Goal: Obtain resource: Download file/media

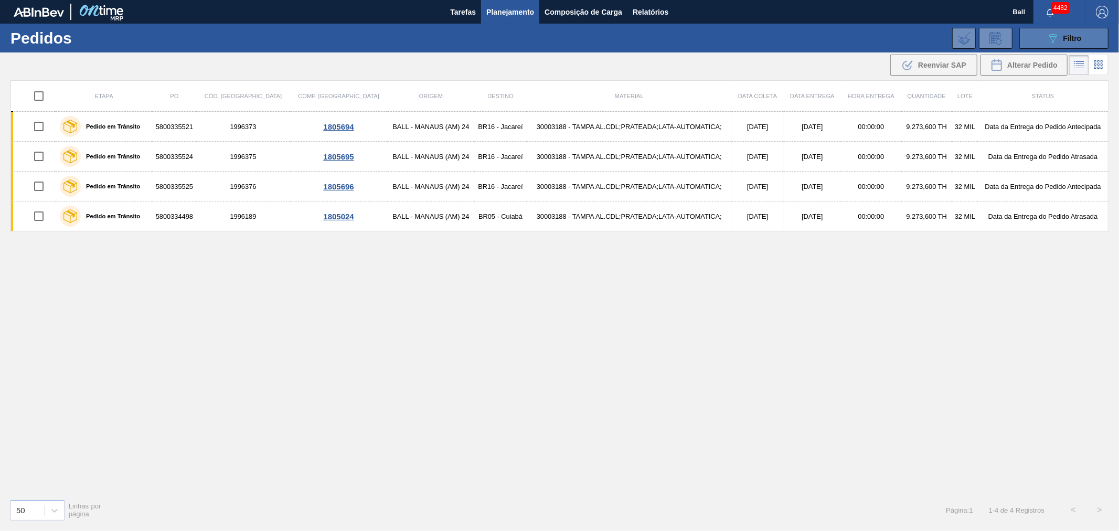
drag, startPoint x: 0, startPoint y: 0, endPoint x: 1044, endPoint y: 28, distance: 1044.1
click at [1044, 28] on button "089F7B8B-B2A5-4AFE-B5C0-19BA573D28AC Filtro" at bounding box center [1063, 38] width 89 height 21
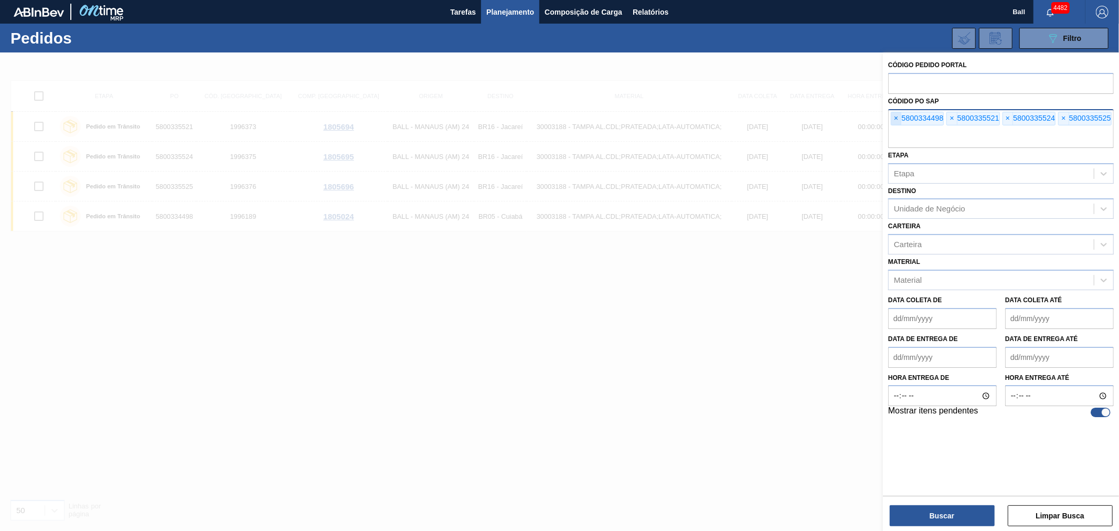
click at [896, 119] on span "×" at bounding box center [896, 118] width 10 height 13
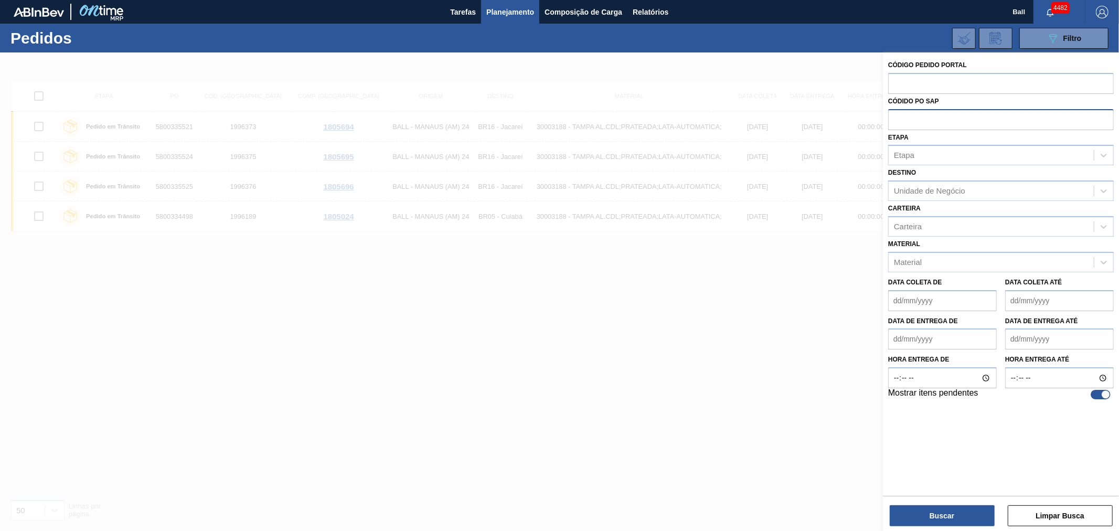
click at [896, 119] on input "text" at bounding box center [1001, 119] width 226 height 20
click at [910, 79] on input "text" at bounding box center [1001, 83] width 226 height 20
click at [930, 83] on input "text" at bounding box center [1001, 83] width 226 height 20
type input "2015480"
click at [914, 518] on button "Buscar" at bounding box center [942, 515] width 105 height 21
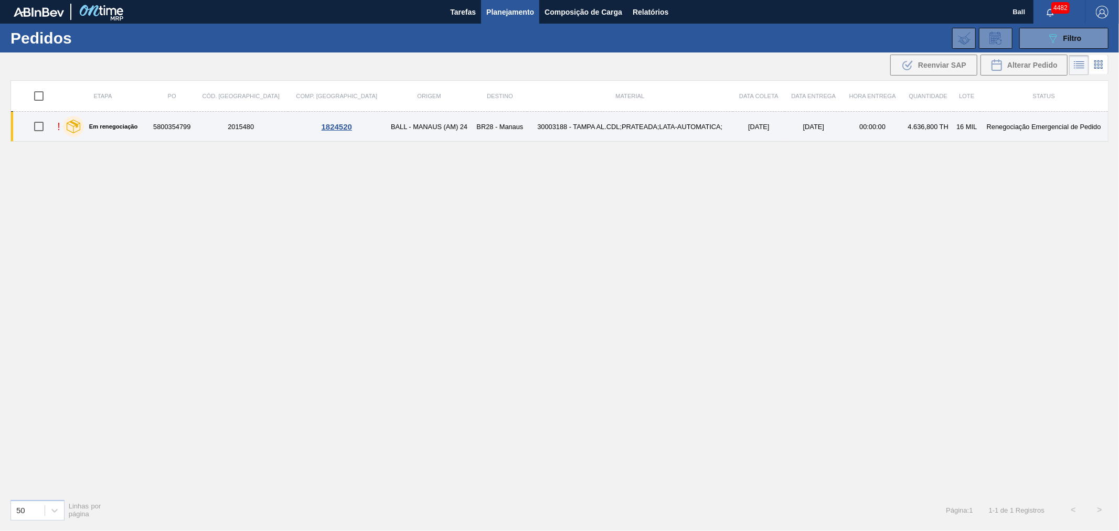
click at [531, 128] on td "30003188 - TAMPA AL.CDL;PRATEADA;LATA-AUTOMATICA;" at bounding box center [630, 127] width 206 height 30
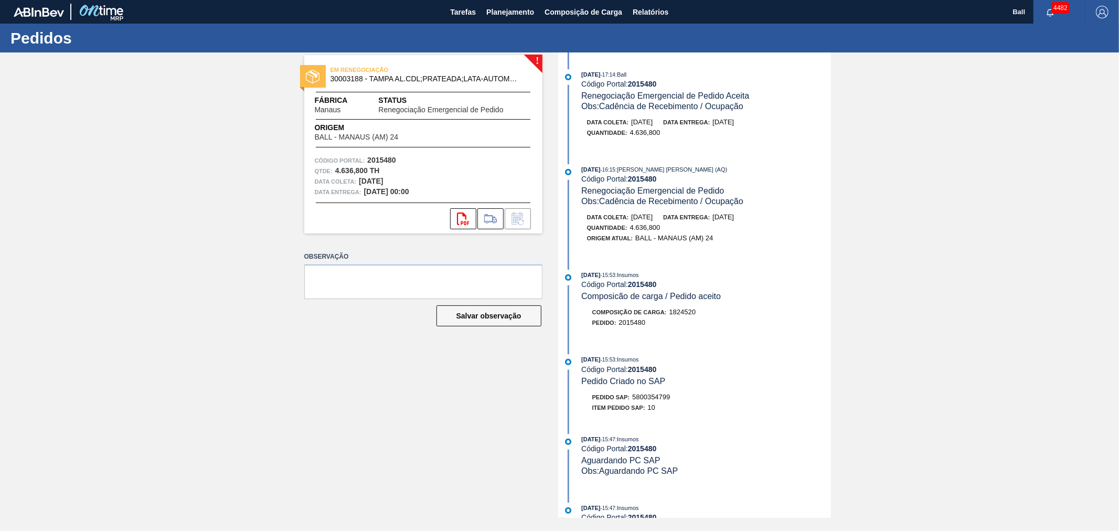
scroll to position [408, 0]
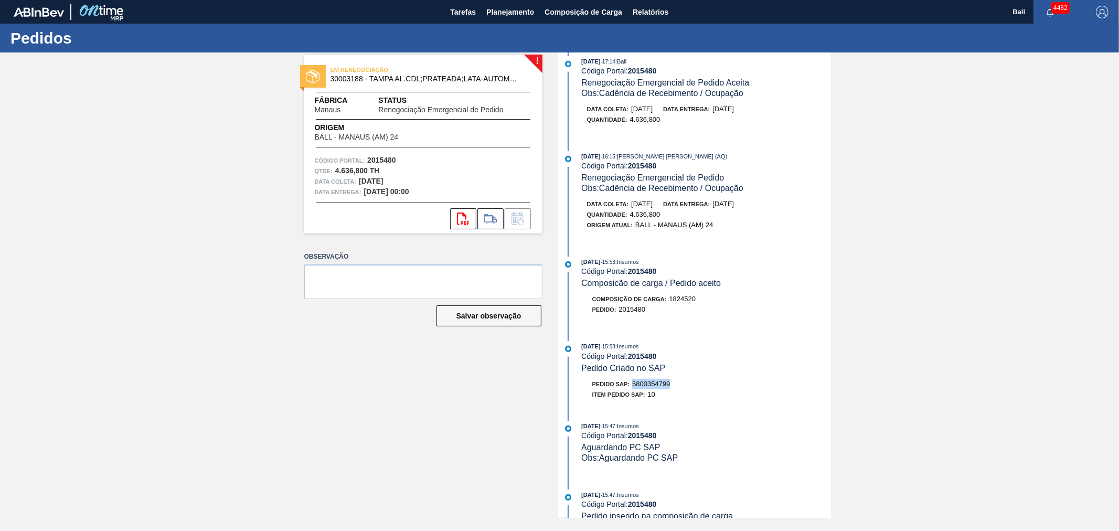
drag, startPoint x: 672, startPoint y: 394, endPoint x: 635, endPoint y: 394, distance: 37.2
click at [635, 389] on div "Pedido SAP: 5800354799" at bounding box center [706, 384] width 249 height 10
copy span "5800354799"
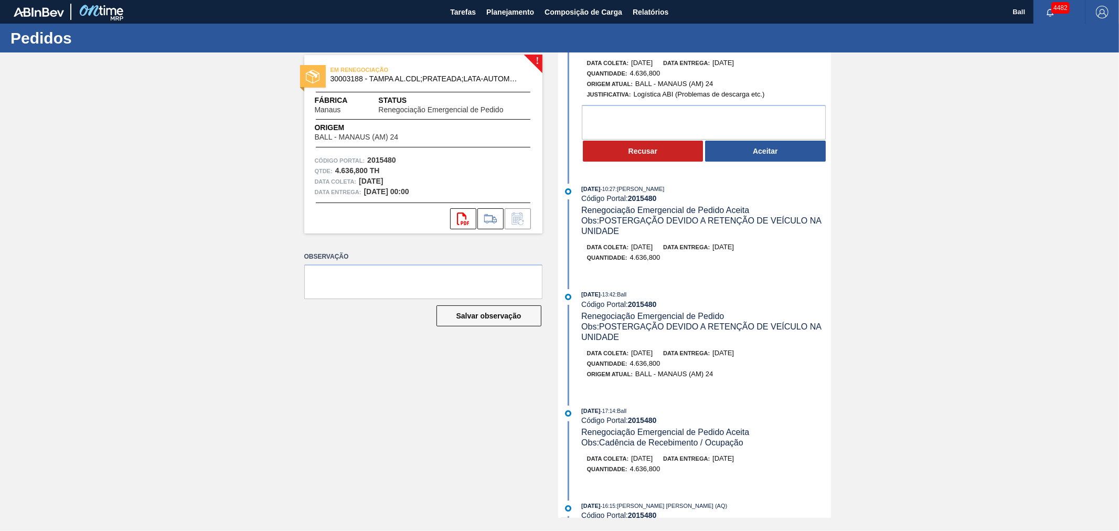
scroll to position [0, 0]
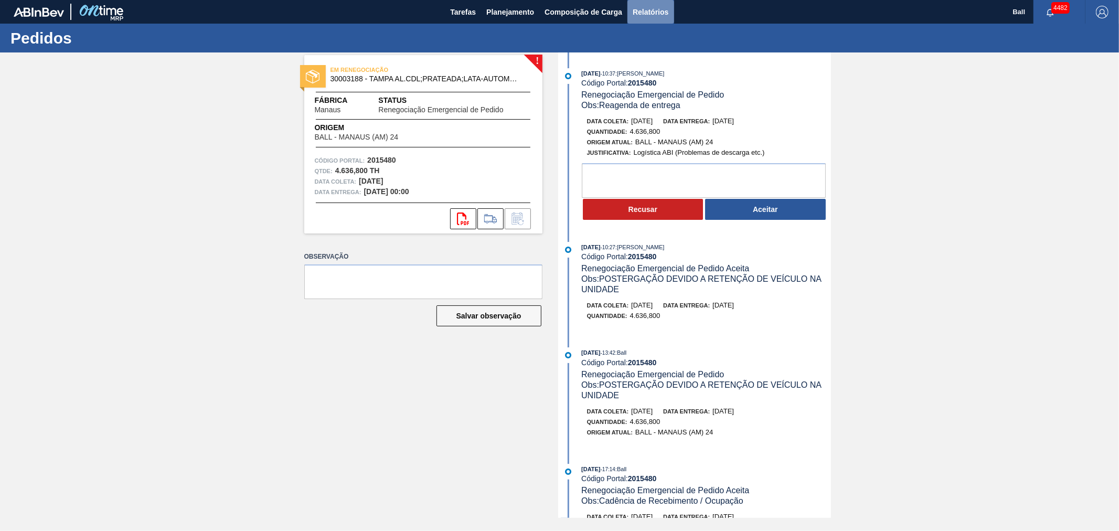
click at [651, 6] on span "Relatórios" at bounding box center [651, 12] width 36 height 13
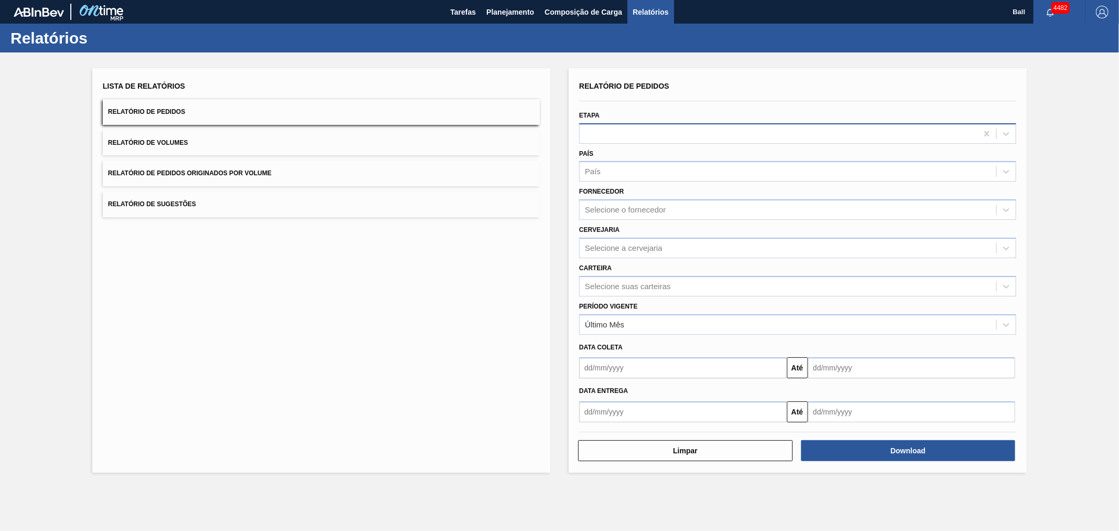
click at [624, 132] on div at bounding box center [779, 133] width 398 height 15
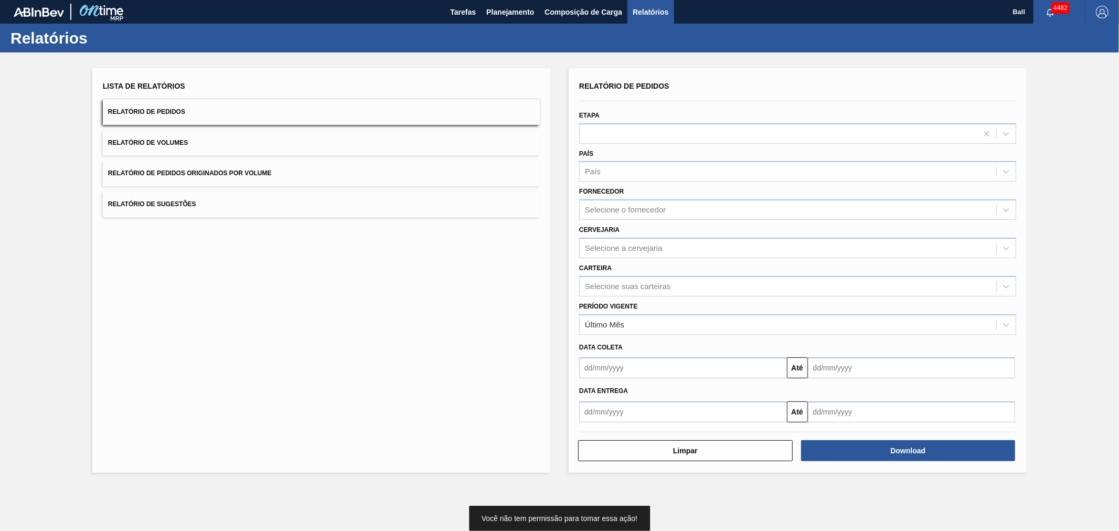
click at [733, 90] on div "Relatório de Pedidos" at bounding box center [797, 86] width 437 height 15
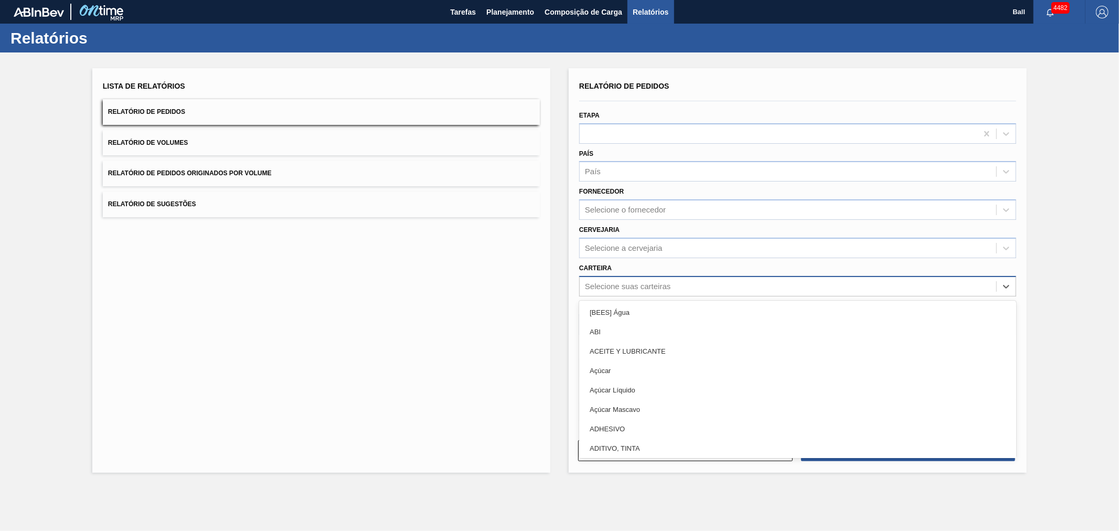
click at [615, 289] on div "Selecione suas carteiras" at bounding box center [788, 286] width 416 height 15
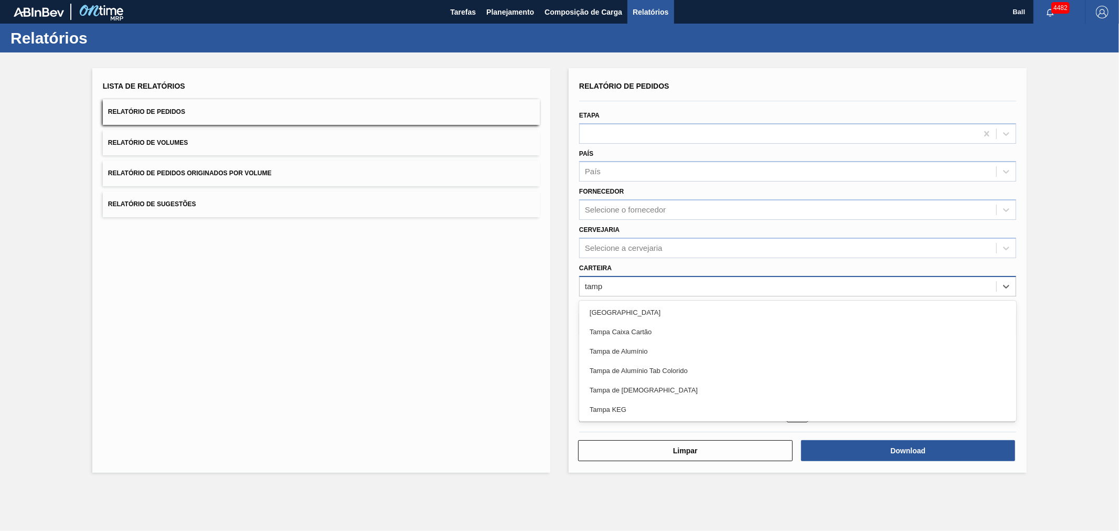
type input "[GEOGRAPHIC_DATA]"
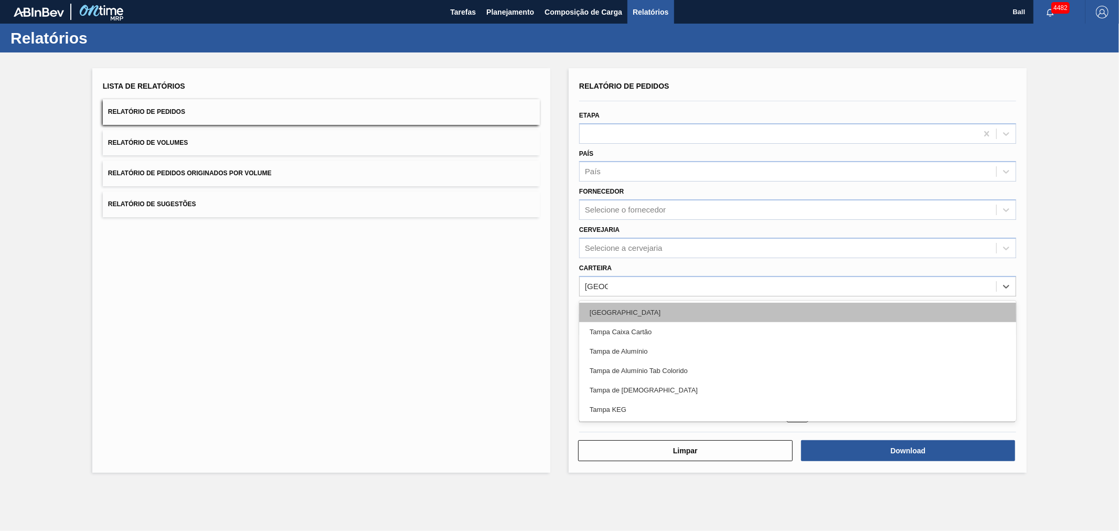
click at [602, 308] on div "[GEOGRAPHIC_DATA]" at bounding box center [797, 312] width 437 height 19
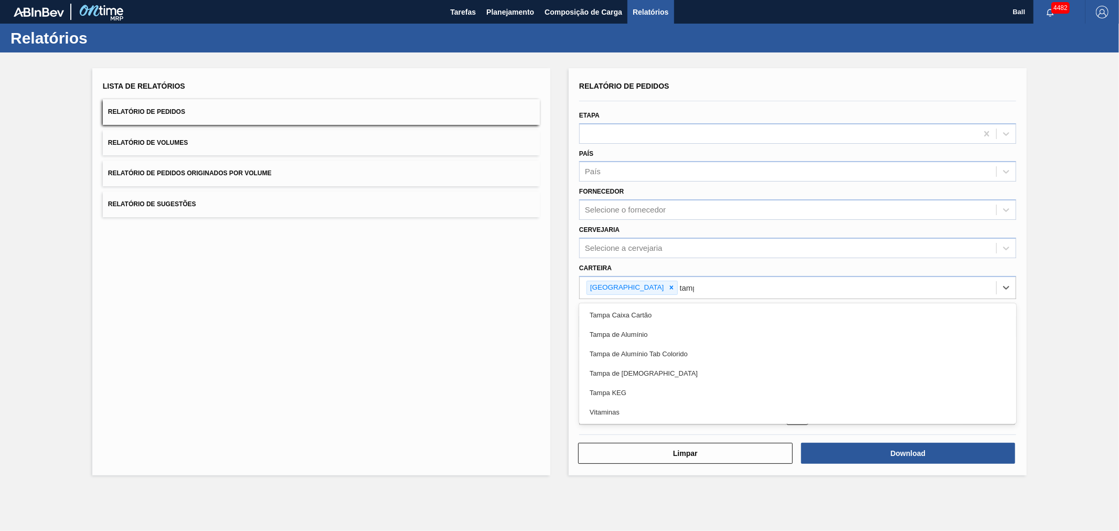
type input "[GEOGRAPHIC_DATA]"
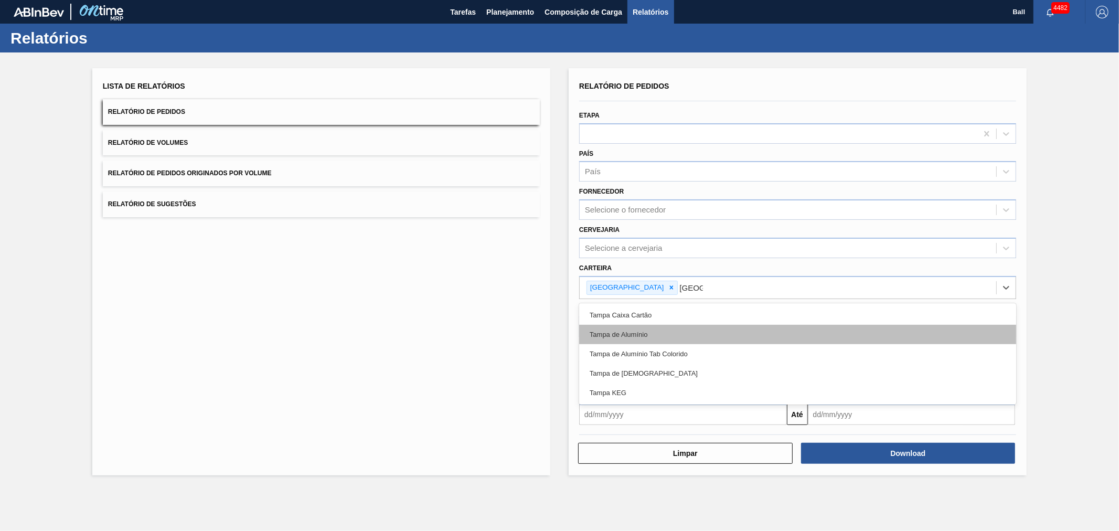
click at [596, 333] on div "Tampa de Alumínio" at bounding box center [797, 334] width 437 height 19
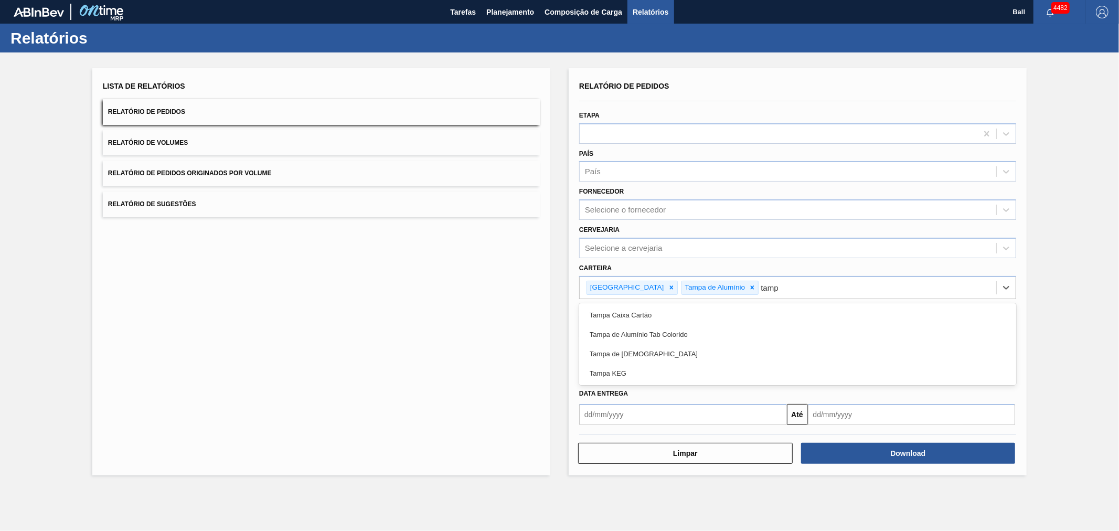
type input "[GEOGRAPHIC_DATA]"
click at [596, 333] on div "Tampa de Alumínio Tab Colorido" at bounding box center [797, 334] width 437 height 19
type input "tam"
click at [596, 333] on div "Tampa de [DEMOGRAPHIC_DATA]" at bounding box center [797, 334] width 437 height 19
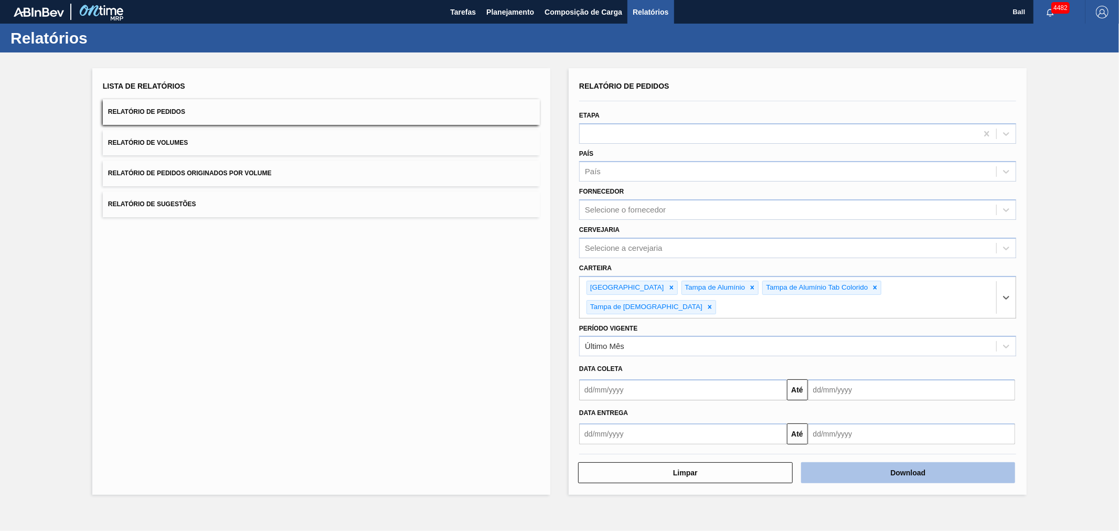
click at [837, 462] on button "Download" at bounding box center [908, 472] width 215 height 21
click at [951, 462] on button "Download" at bounding box center [908, 472] width 215 height 21
click at [921, 462] on button "Download" at bounding box center [908, 472] width 215 height 21
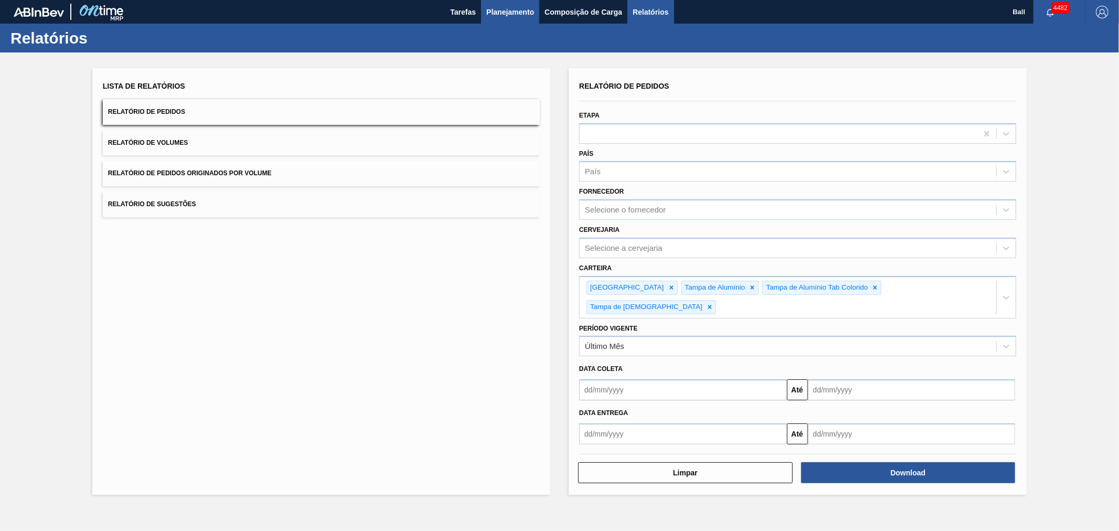
click at [505, 13] on span "Planejamento" at bounding box center [510, 12] width 48 height 13
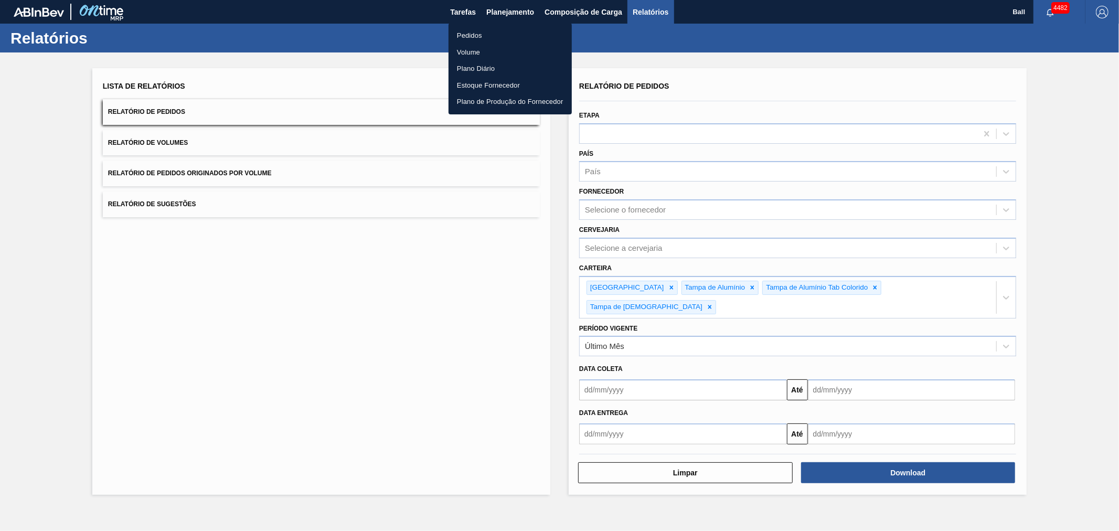
click at [467, 35] on li "Pedidos" at bounding box center [509, 35] width 123 height 17
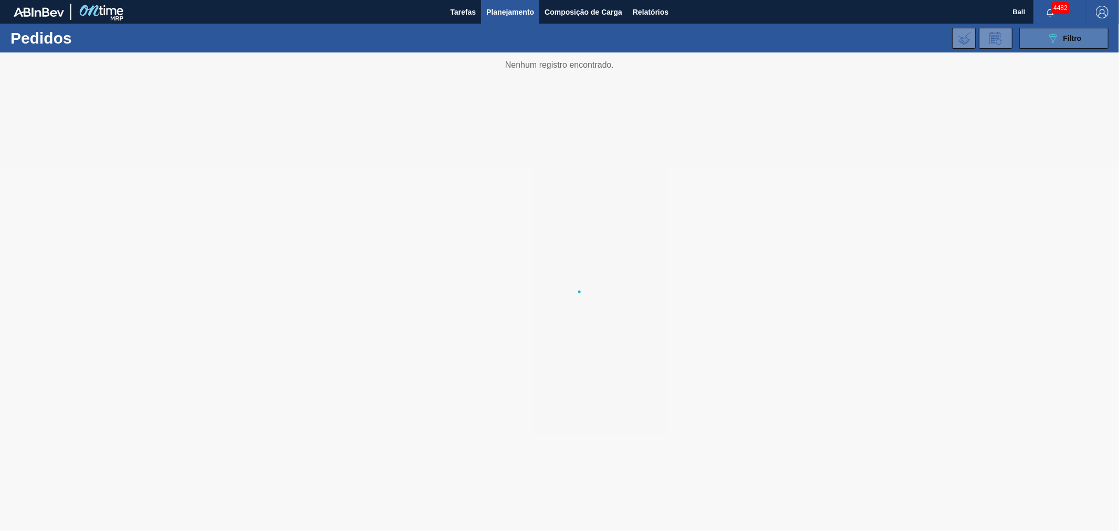
click at [1072, 32] on div "089F7B8B-B2A5-4AFE-B5C0-19BA573D28AC Filtro" at bounding box center [1063, 38] width 35 height 13
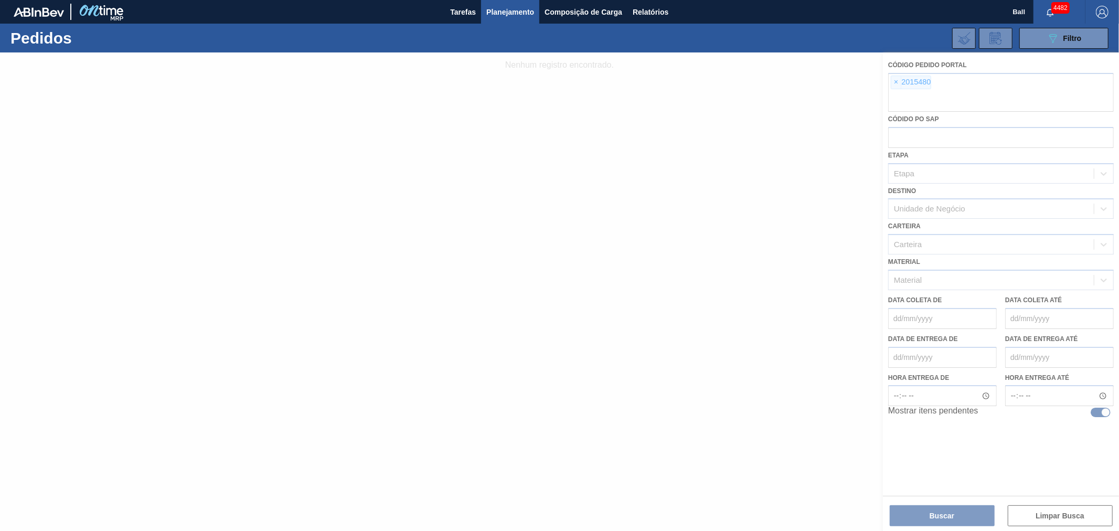
click at [893, 81] on div at bounding box center [559, 291] width 1119 height 478
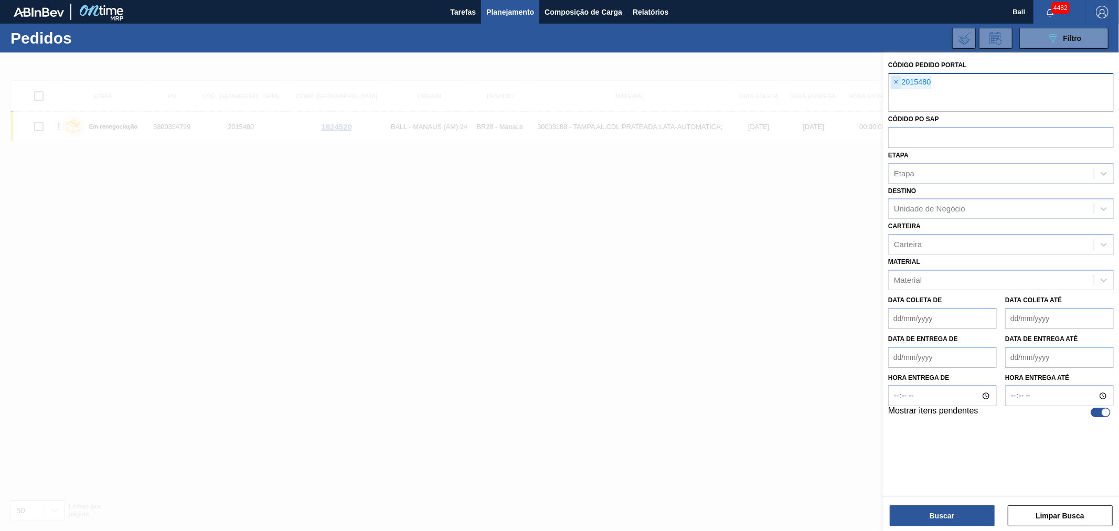
click at [896, 81] on span "×" at bounding box center [896, 82] width 10 height 13
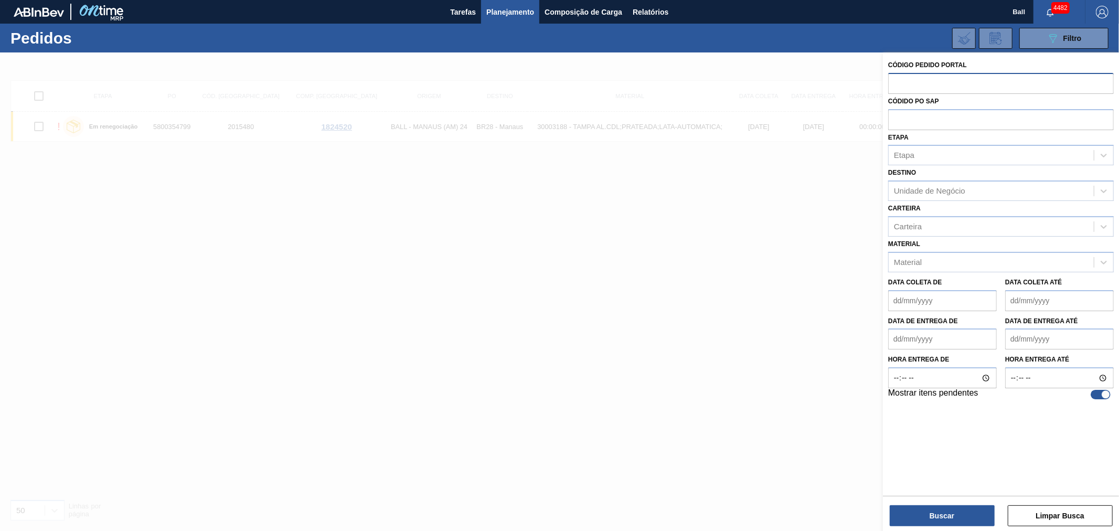
paste input "text"
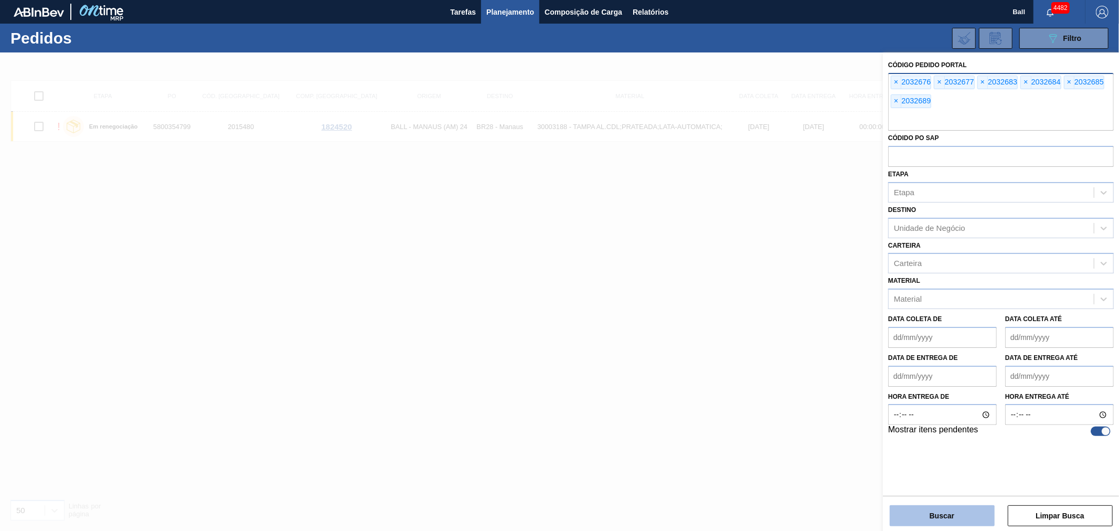
click at [944, 509] on button "Buscar" at bounding box center [942, 515] width 105 height 21
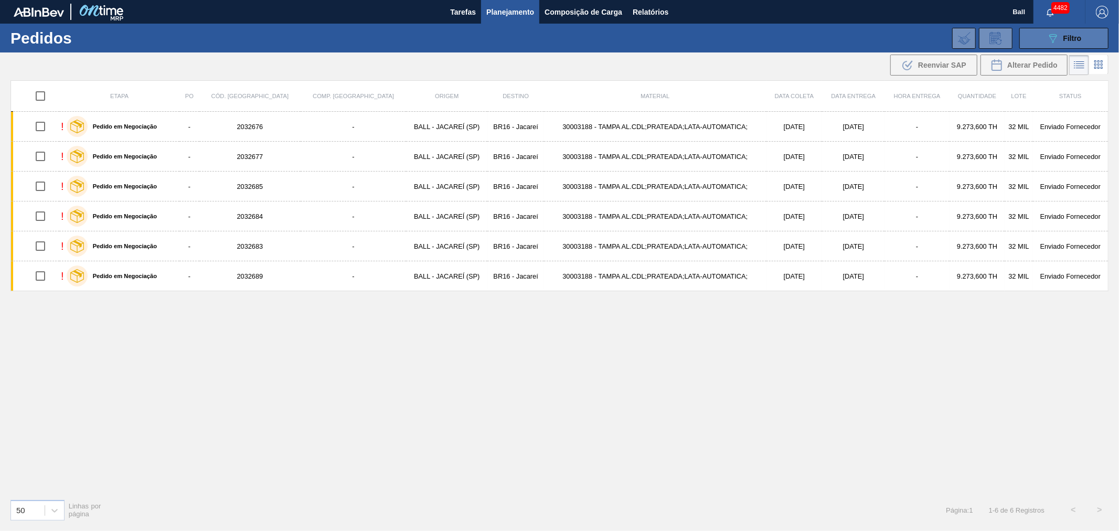
click at [1073, 28] on button "089F7B8B-B2A5-4AFE-B5C0-19BA573D28AC Filtro" at bounding box center [1063, 38] width 89 height 21
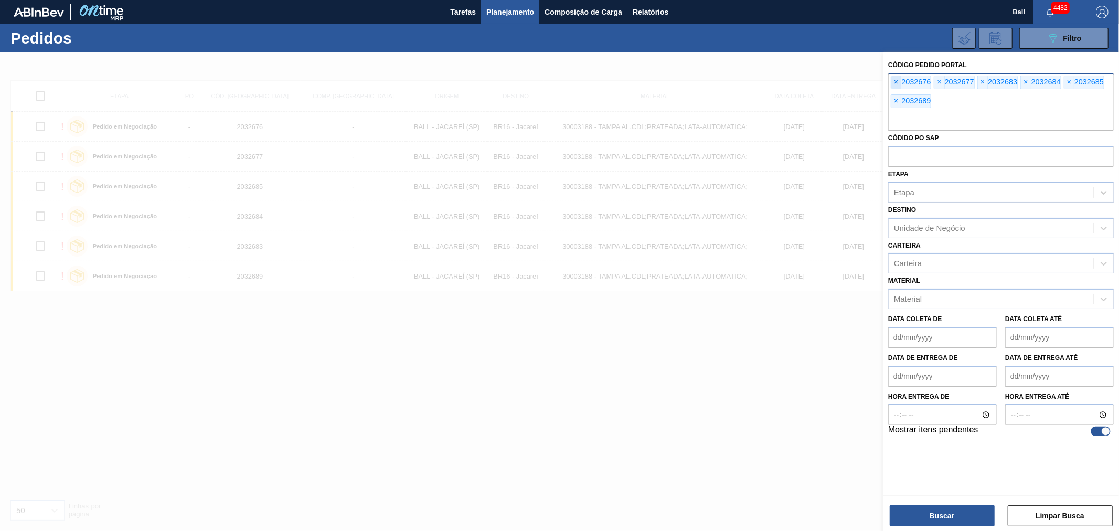
click at [897, 84] on span "×" at bounding box center [896, 82] width 10 height 13
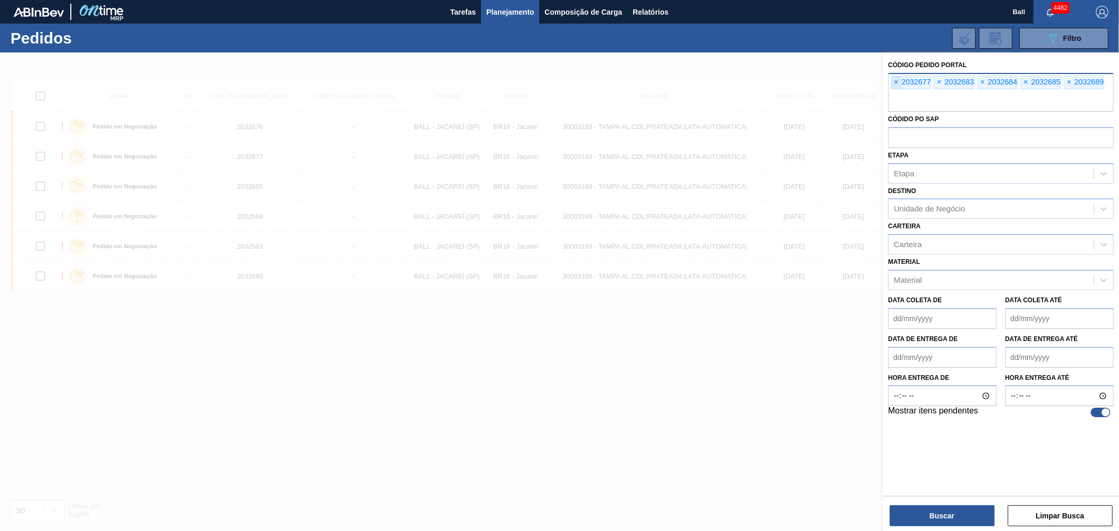
click at [897, 84] on span "×" at bounding box center [896, 82] width 10 height 13
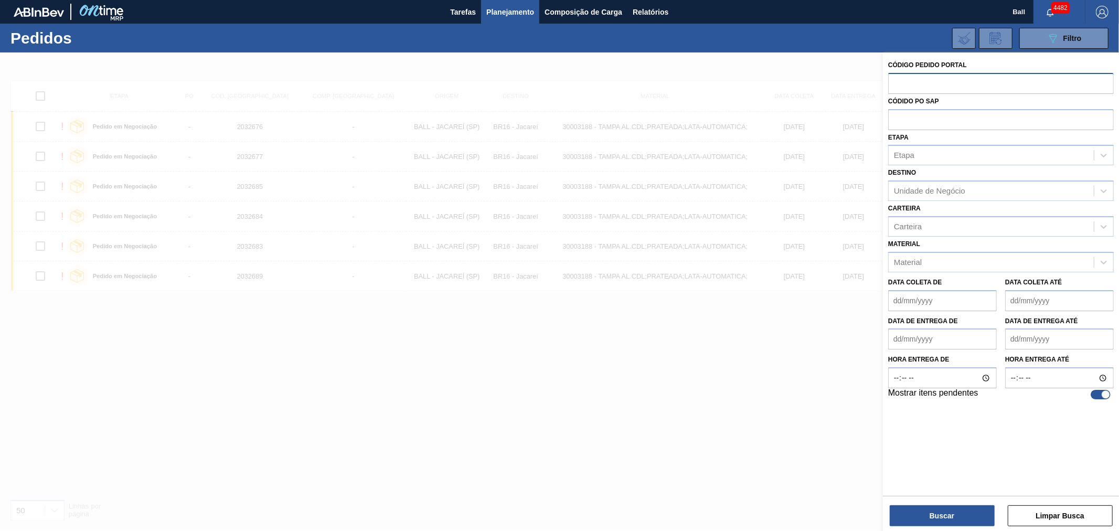
click at [897, 84] on input "text" at bounding box center [1001, 83] width 226 height 20
